Goal: Information Seeking & Learning: Learn about a topic

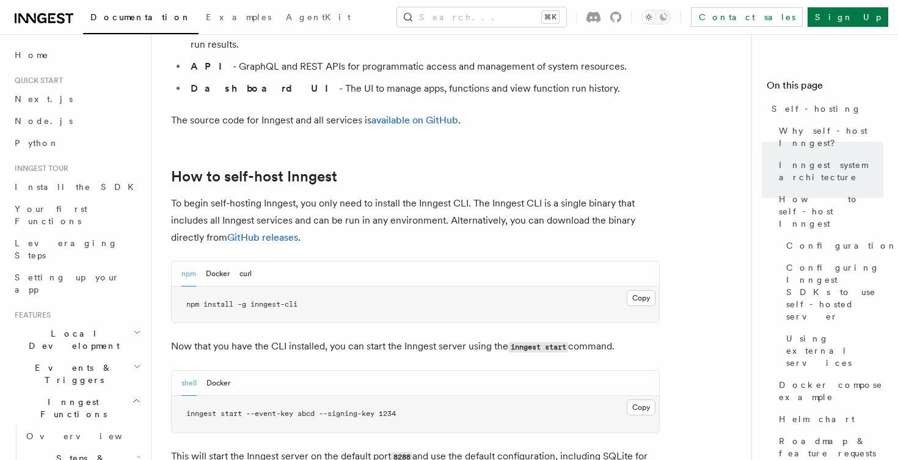
scroll to position [1122, 0]
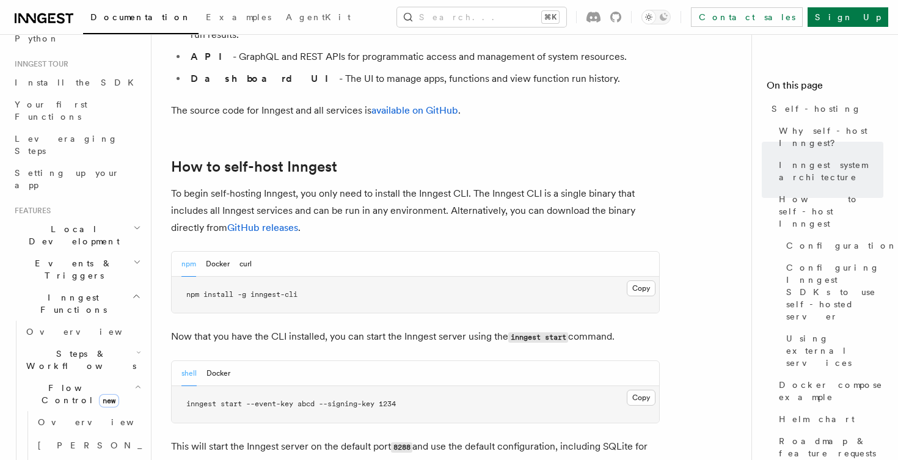
scroll to position [105, 0]
click at [57, 440] on span "[PERSON_NAME]" at bounding box center [127, 445] width 179 height 10
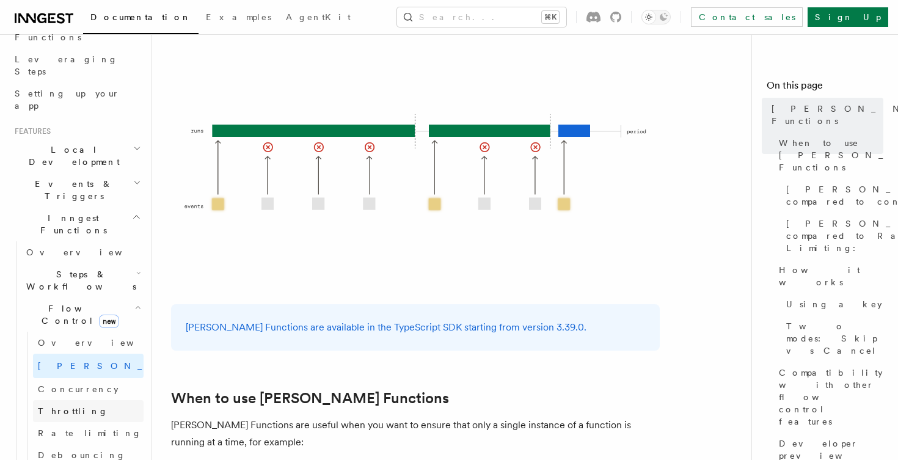
scroll to position [192, 0]
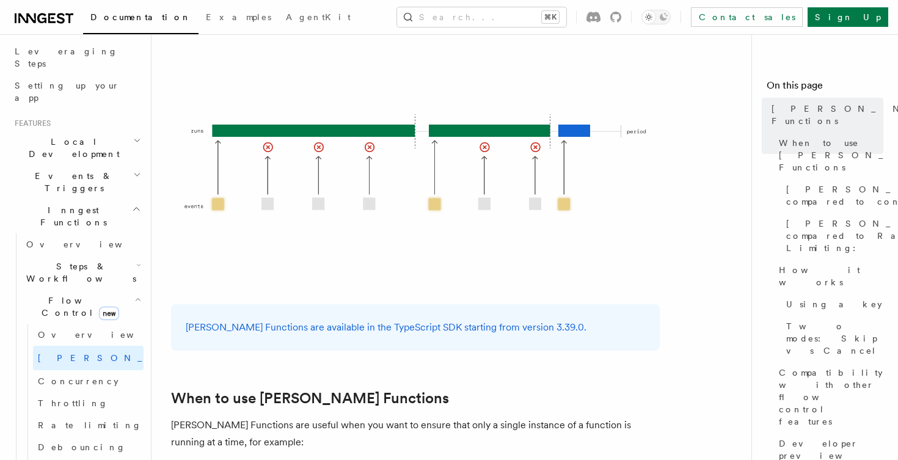
click at [104, 255] on h2 "Steps & Workflows" at bounding box center [82, 272] width 122 height 34
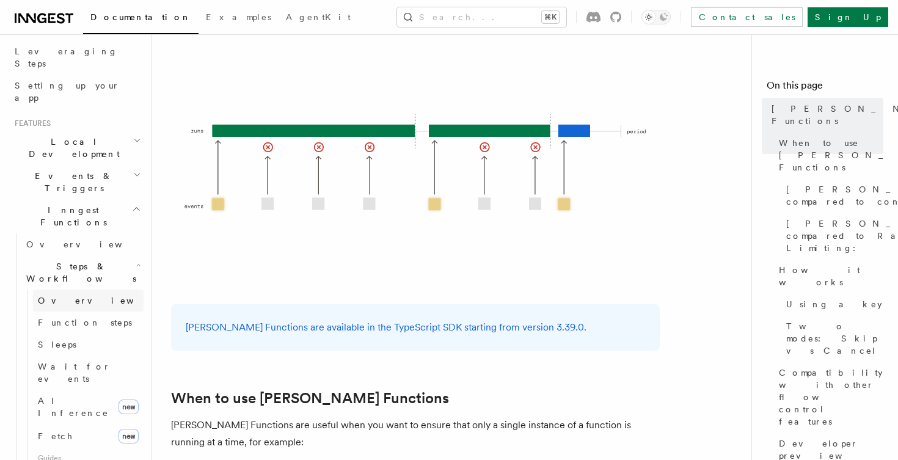
click at [77, 289] on link "Overview" at bounding box center [88, 300] width 111 height 22
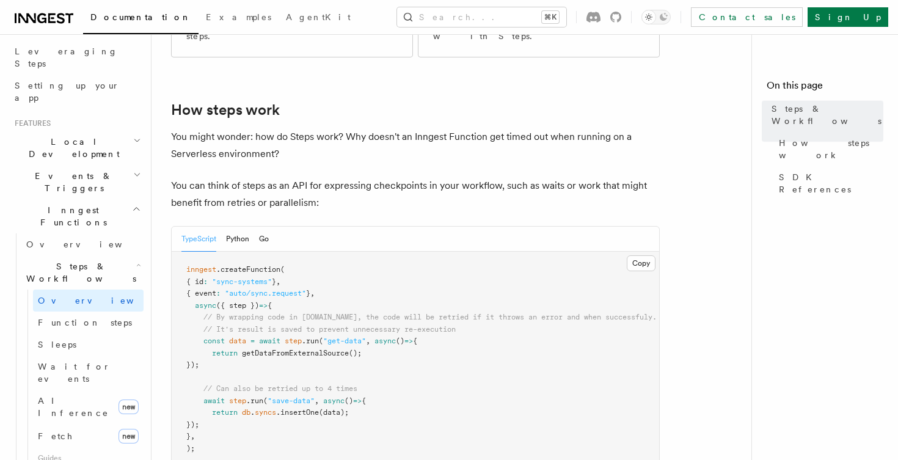
scroll to position [438, 0]
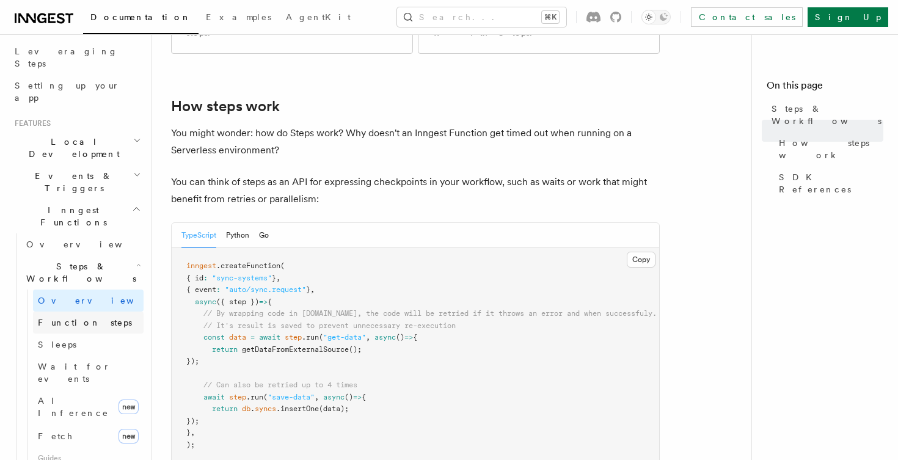
click at [85, 318] on span "Function steps" at bounding box center [85, 323] width 94 height 10
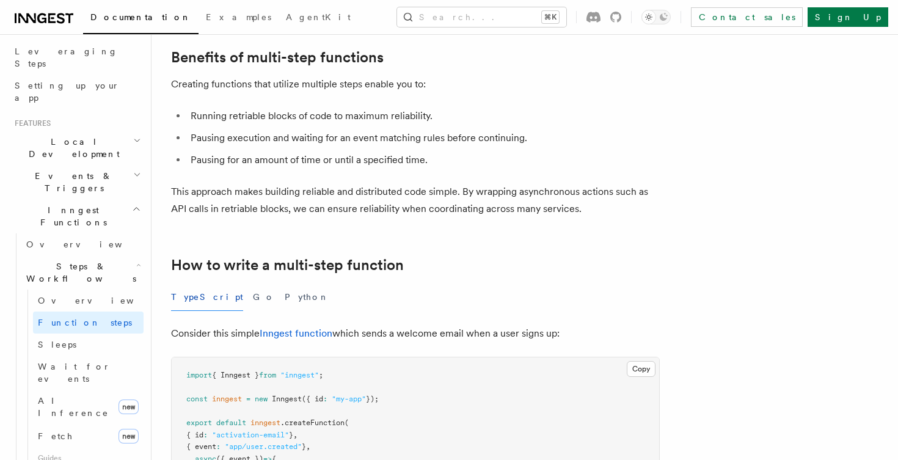
scroll to position [194, 0]
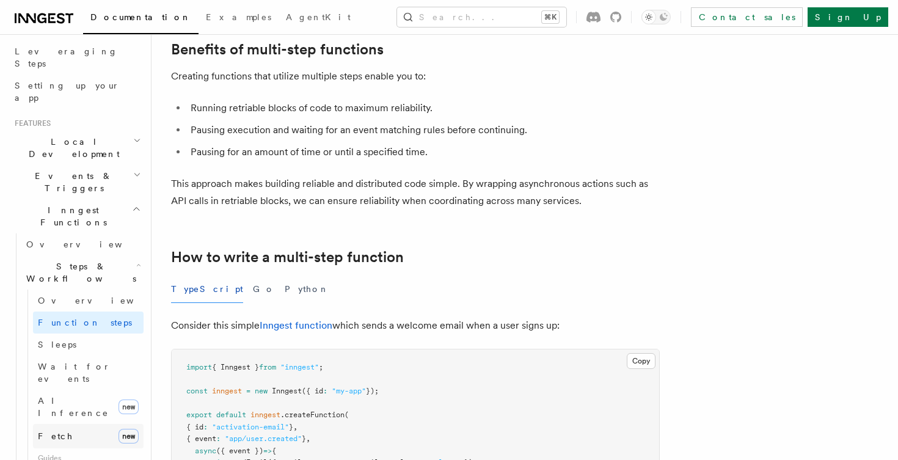
click at [78, 424] on link "Fetch new" at bounding box center [88, 436] width 111 height 24
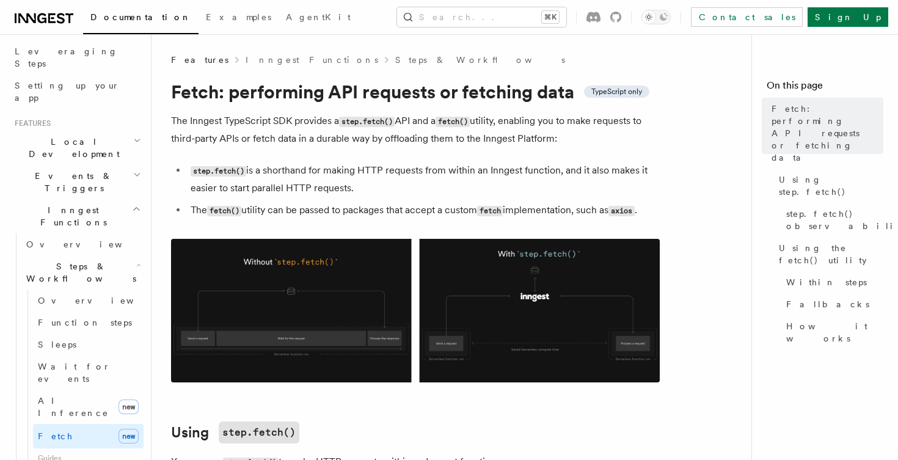
click at [483, 300] on img at bounding box center [415, 311] width 489 height 144
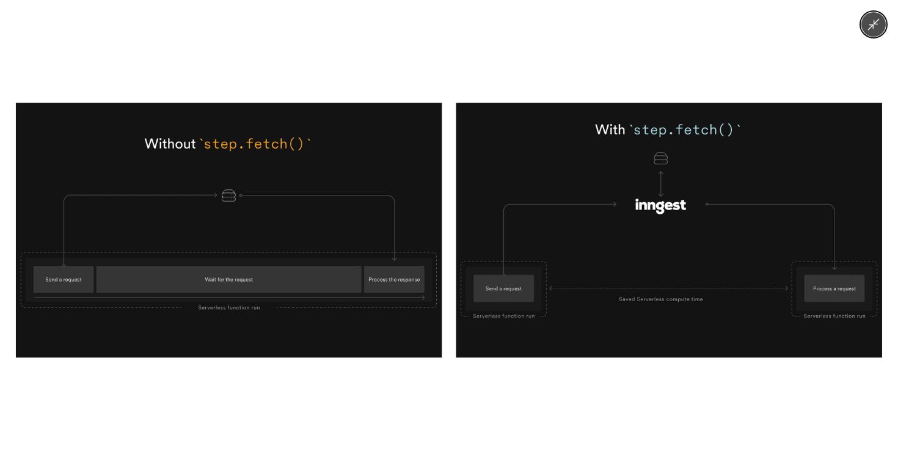
click at [870, 24] on icon "Minimize image" at bounding box center [874, 25] width 12 height 12
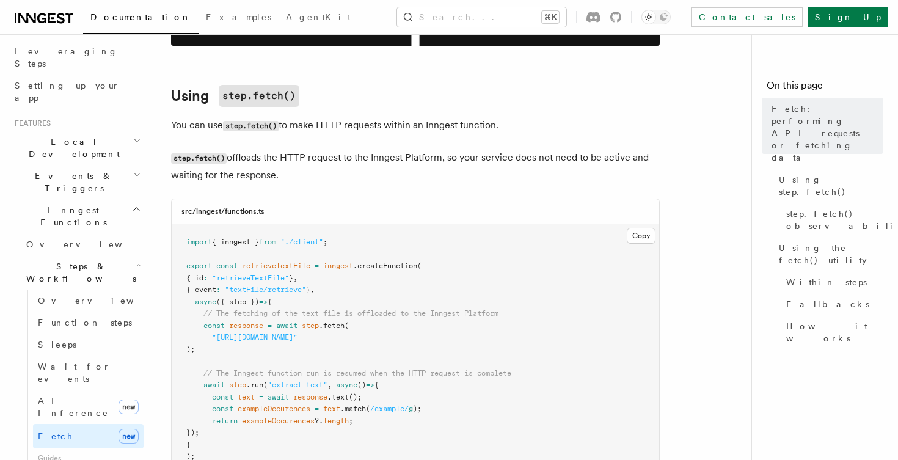
scroll to position [340, 0]
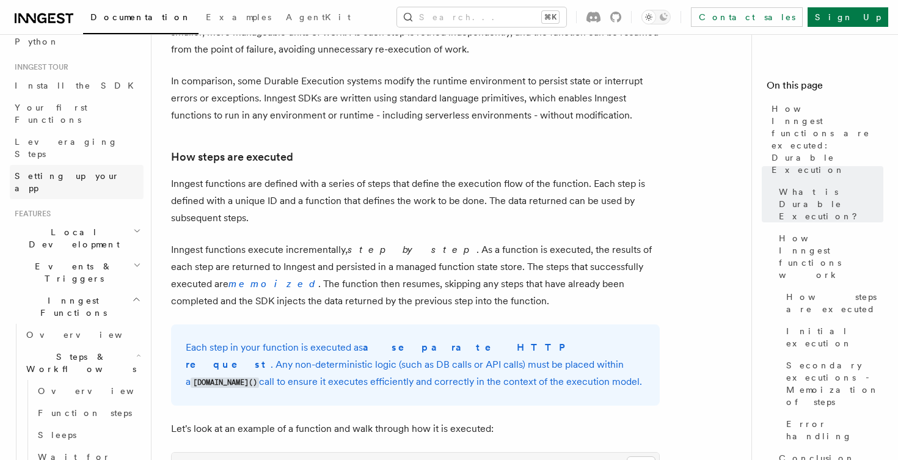
scroll to position [98, 0]
click at [71, 140] on span "Leveraging Steps" at bounding box center [66, 151] width 103 height 22
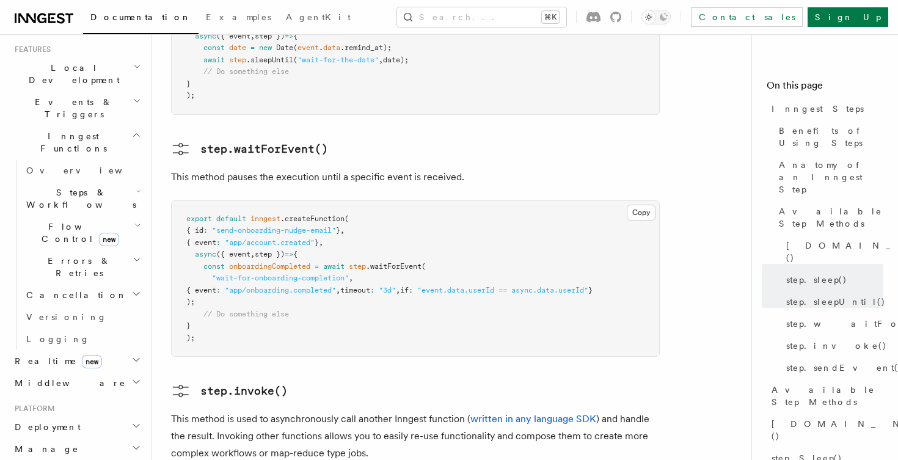
scroll to position [267, 0]
click at [134, 442] on icon "button" at bounding box center [136, 447] width 10 height 10
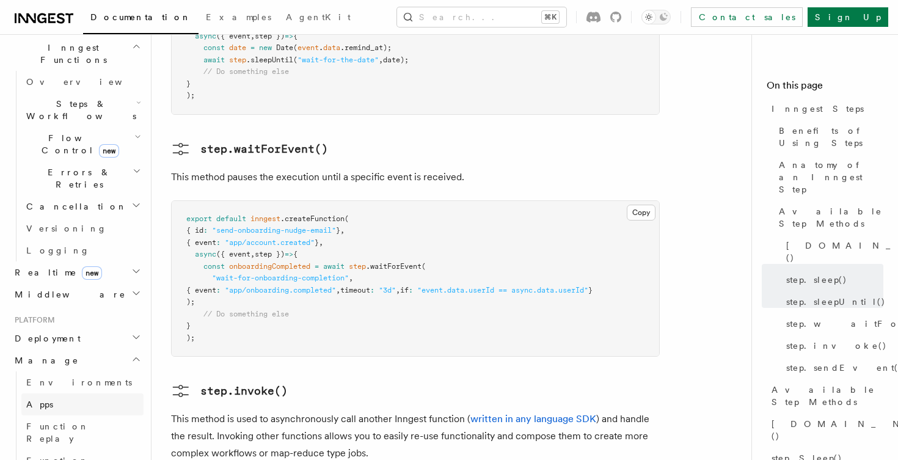
scroll to position [360, 0]
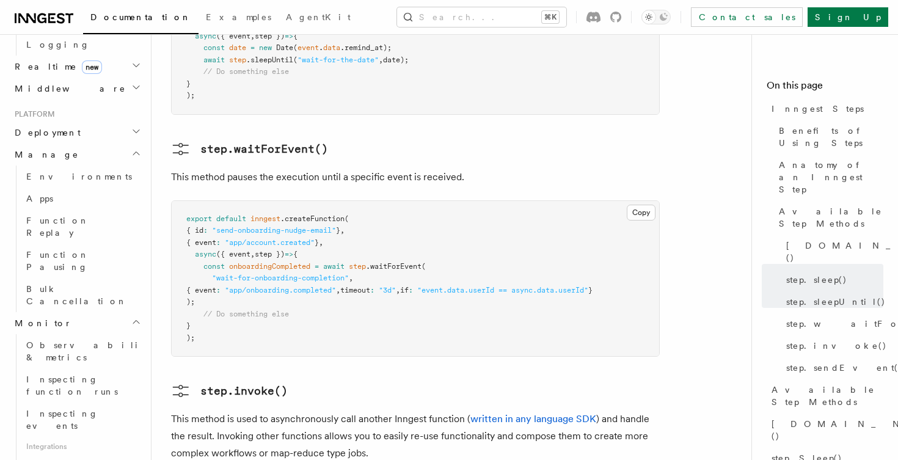
scroll to position [561, 0]
click at [69, 455] on link "Datadog" at bounding box center [82, 466] width 122 height 22
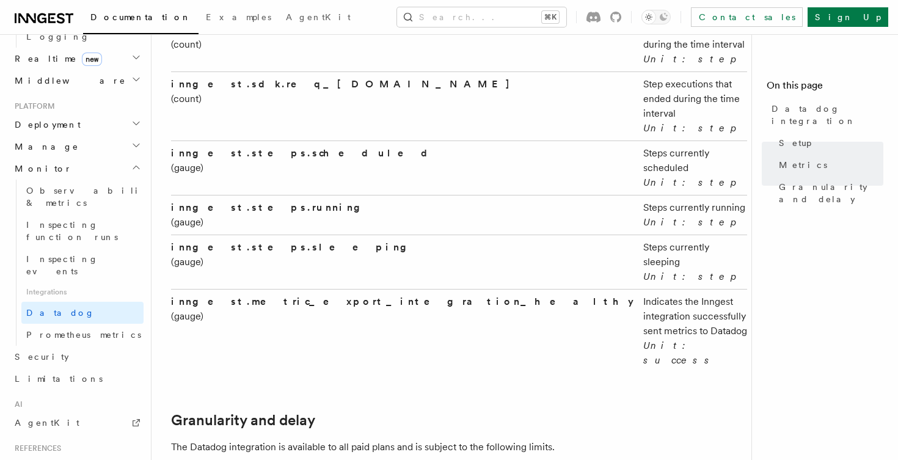
scroll to position [2635, 0]
